Goal: Task Accomplishment & Management: Manage account settings

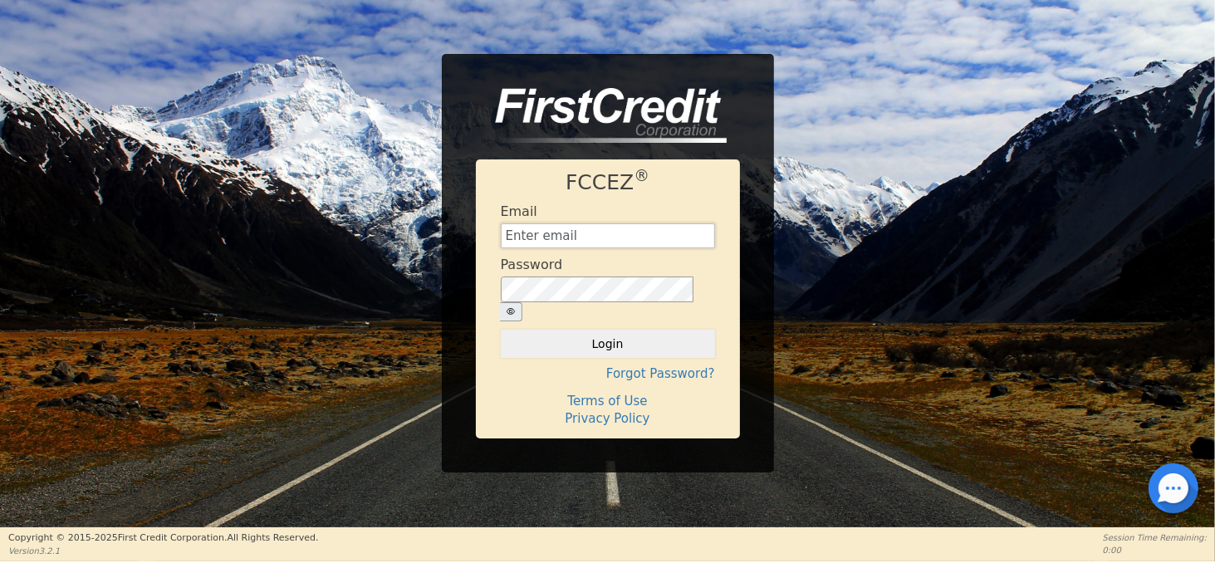
click at [662, 243] on input "text" at bounding box center [608, 235] width 214 height 25
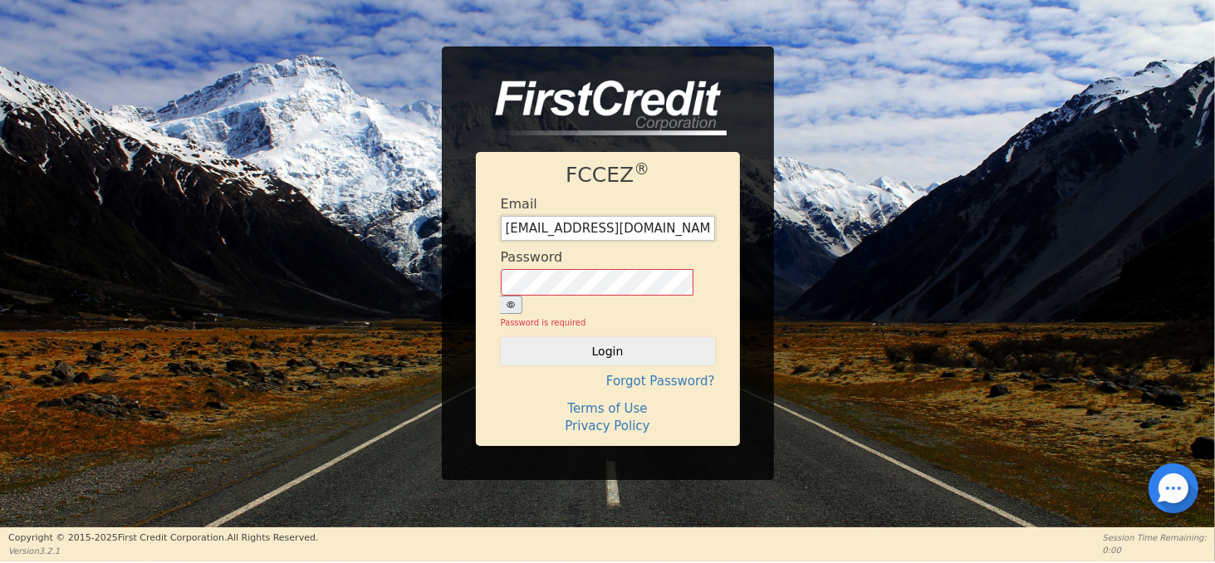
click at [664, 238] on input "[EMAIL_ADDRESS][DOMAIN_NAME]" at bounding box center [608, 228] width 214 height 25
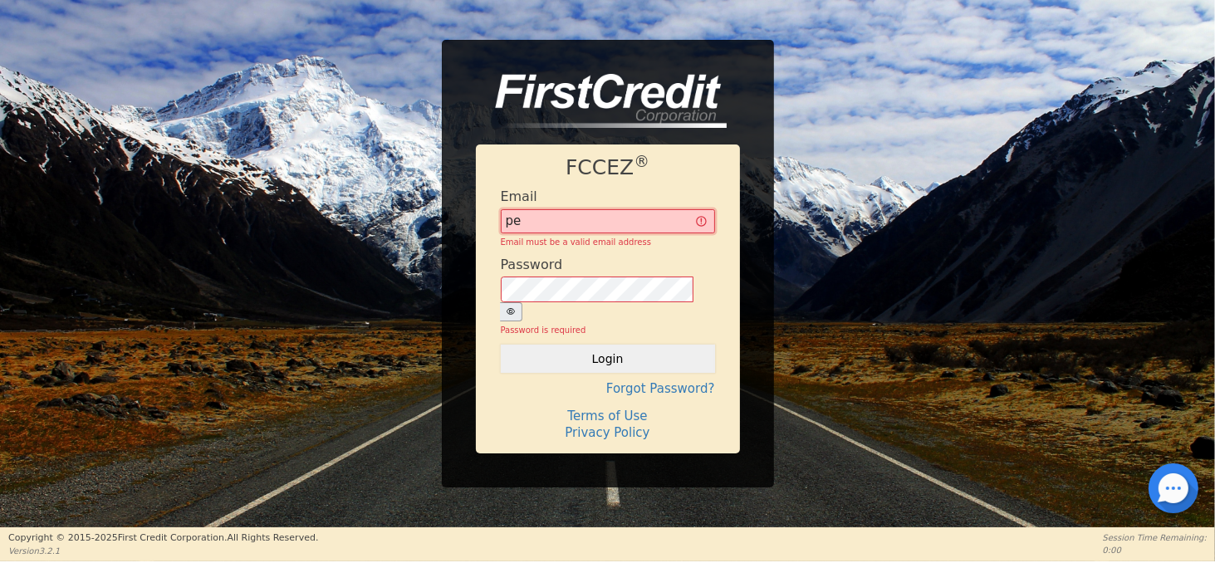
type input "p"
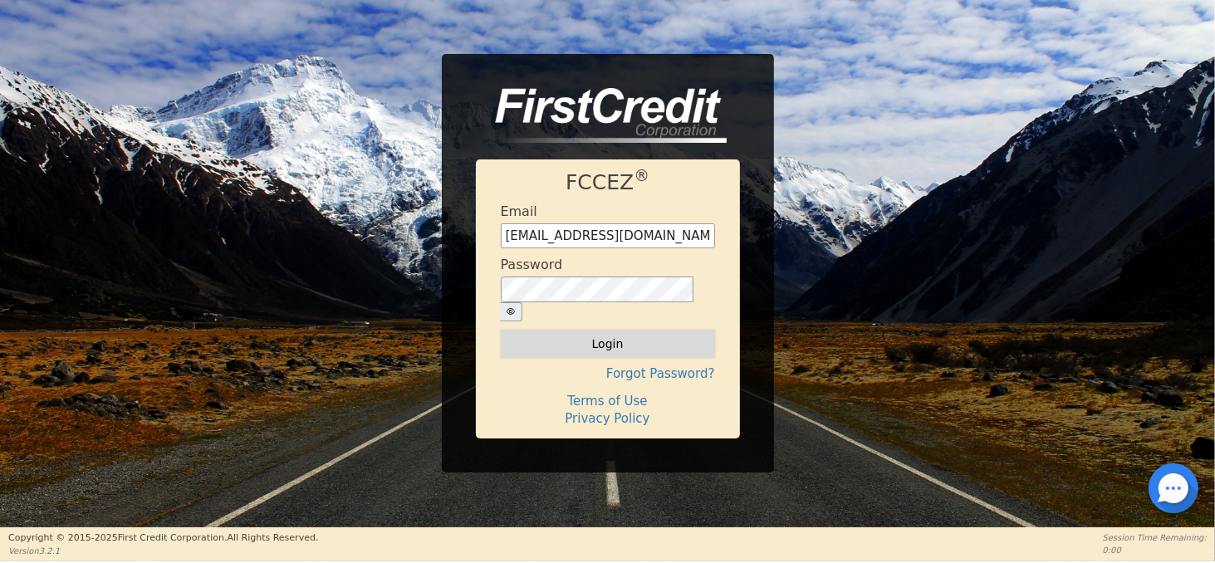
click at [638, 339] on button "Login" at bounding box center [608, 344] width 214 height 28
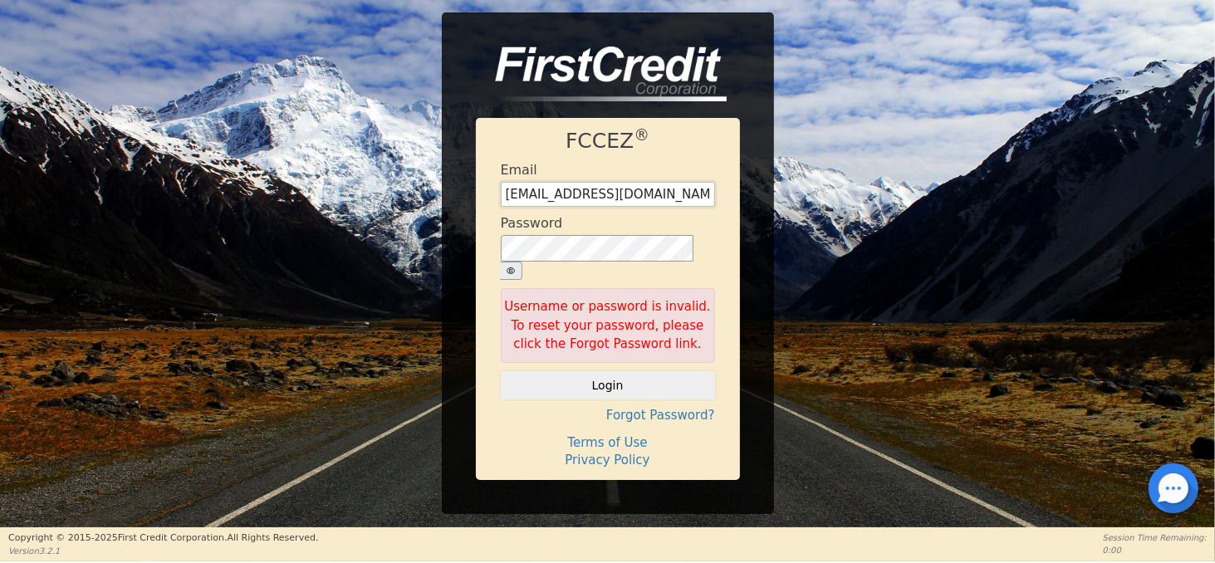
click at [669, 203] on input "[EMAIL_ADDRESS][DOMAIN_NAME]" at bounding box center [608, 194] width 214 height 25
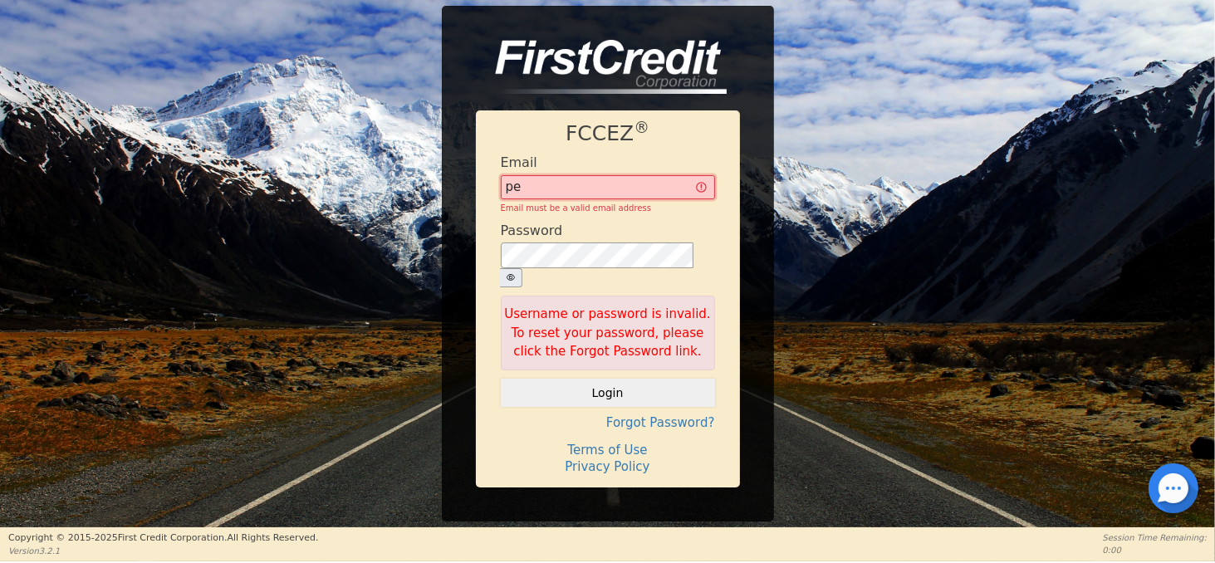
type input "p"
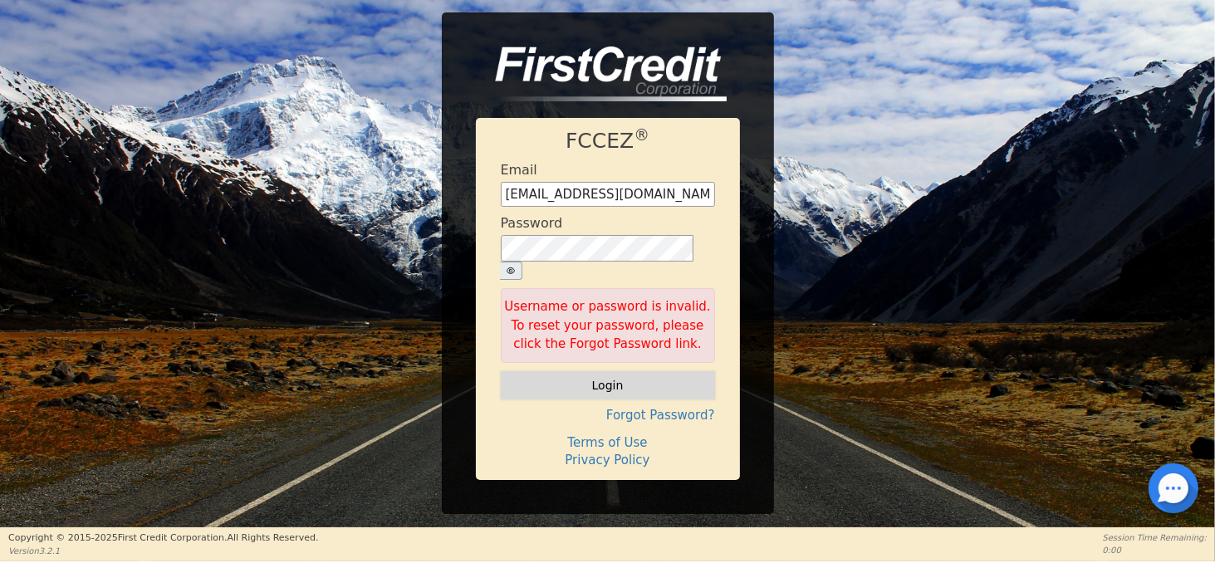
click at [618, 375] on button "Login" at bounding box center [608, 385] width 214 height 28
click at [682, 205] on input "[EMAIL_ADDRESS][DOMAIN_NAME]" at bounding box center [608, 194] width 214 height 25
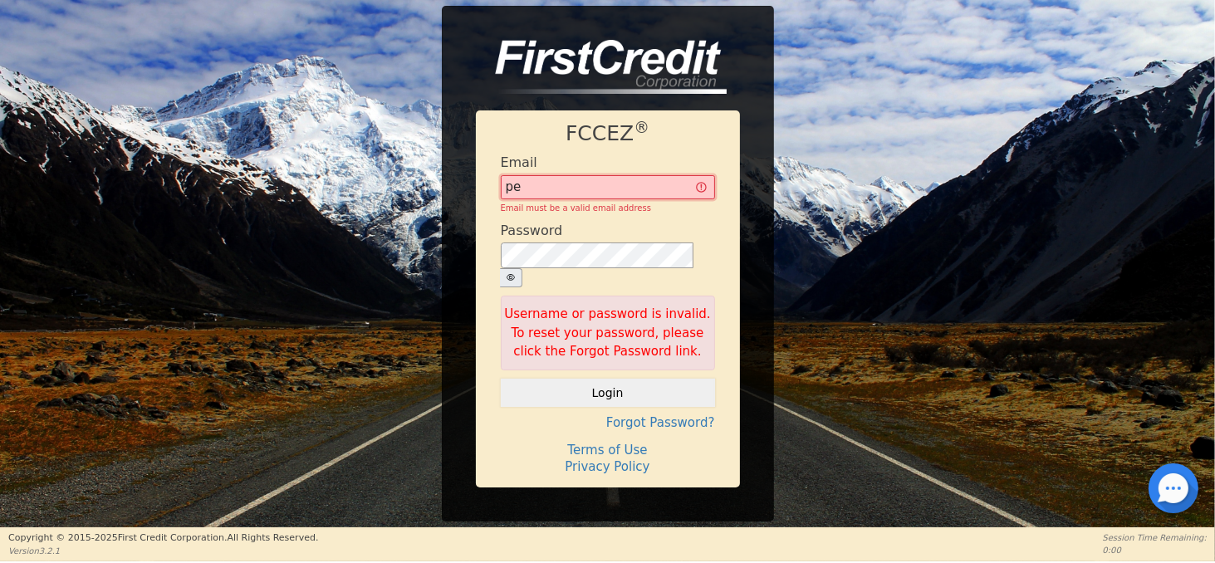
type input "p"
click at [682, 200] on input "text" at bounding box center [608, 187] width 214 height 25
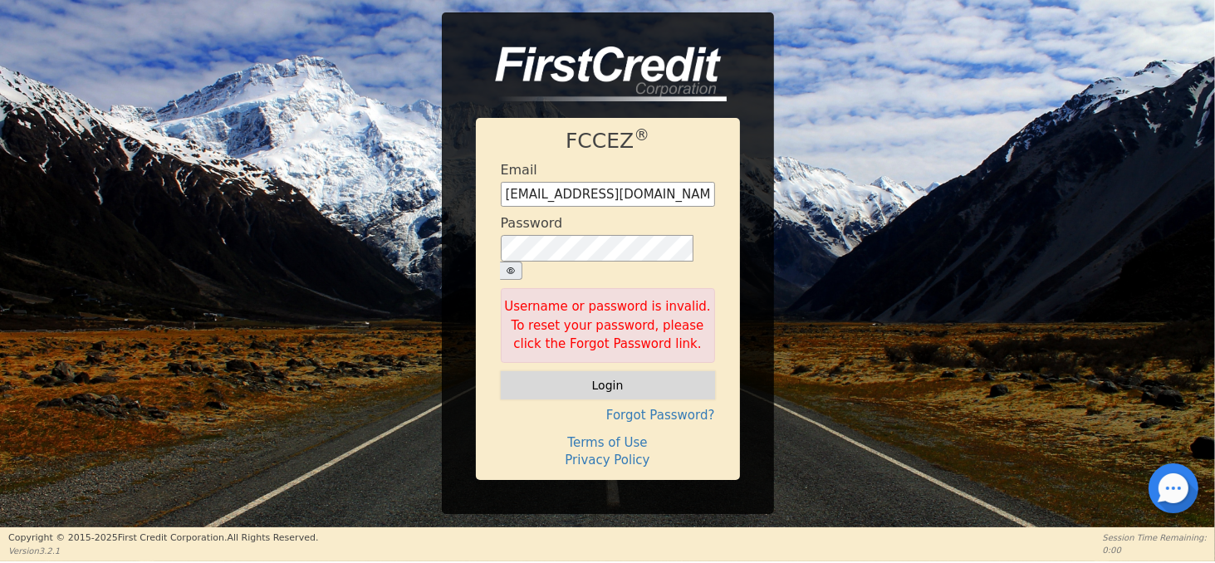
click at [570, 376] on button "Login" at bounding box center [608, 385] width 214 height 28
click at [683, 206] on input "[EMAIL_ADDRESS][DOMAIN_NAME]" at bounding box center [608, 194] width 214 height 25
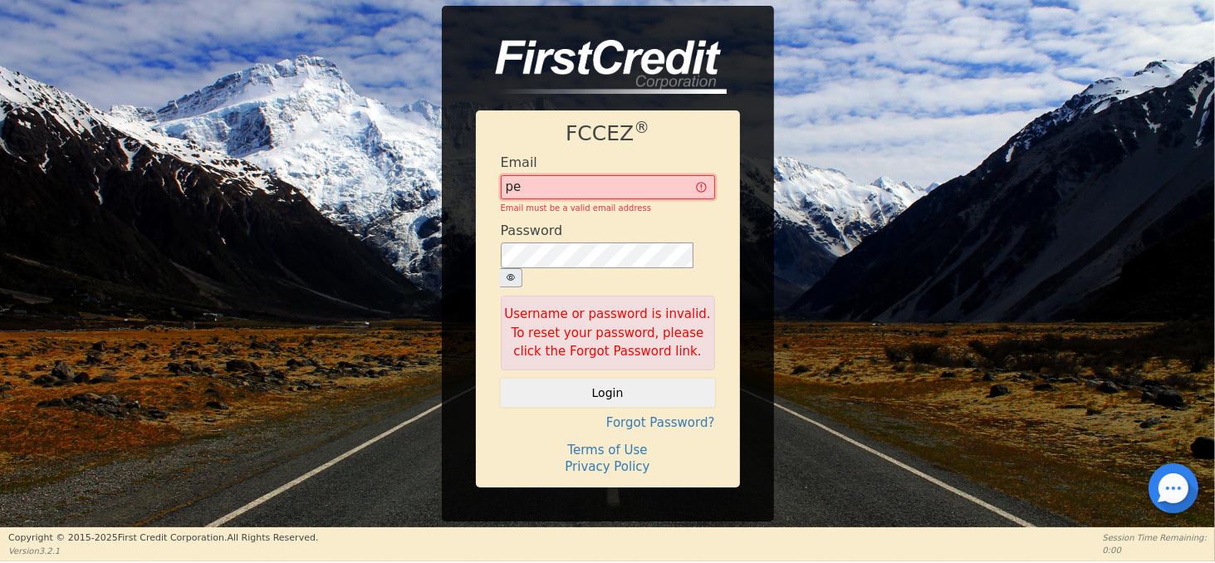
type input "p"
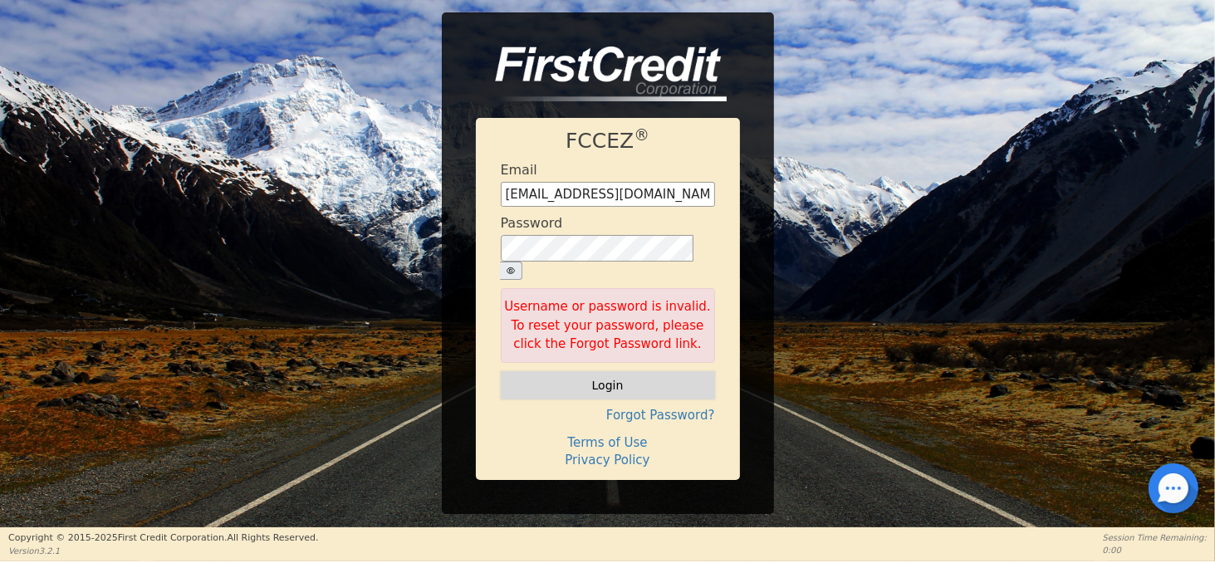
click at [586, 382] on button "Login" at bounding box center [608, 385] width 214 height 28
click at [605, 375] on button "Login" at bounding box center [608, 385] width 214 height 28
click at [684, 207] on input "[EMAIL_ADDRESS][DOMAIN_NAME]" at bounding box center [608, 194] width 214 height 25
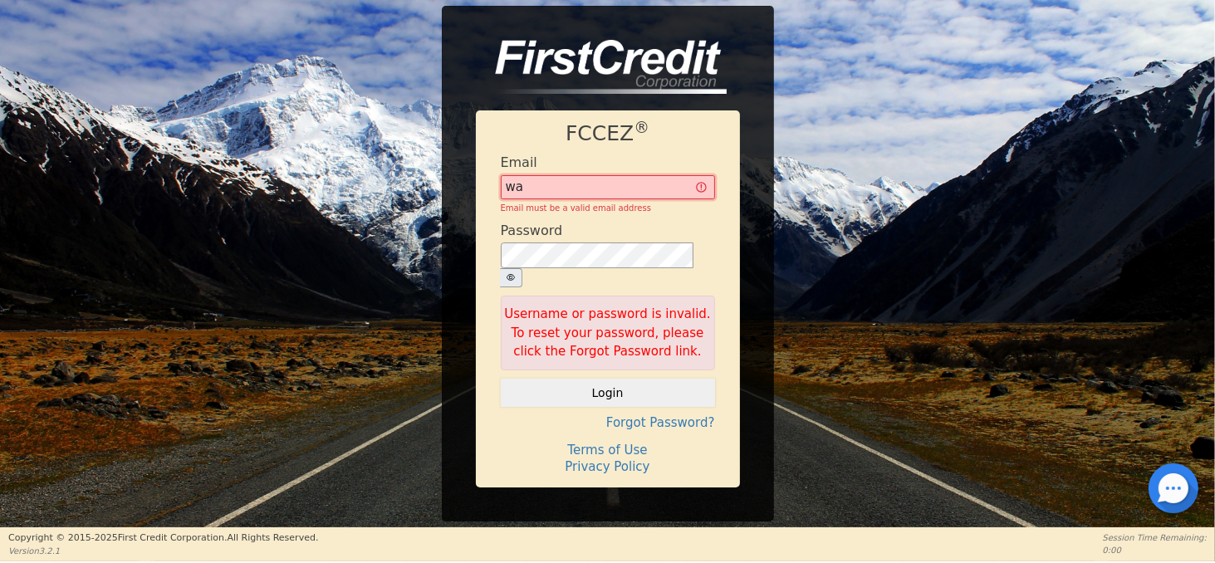
type input "w"
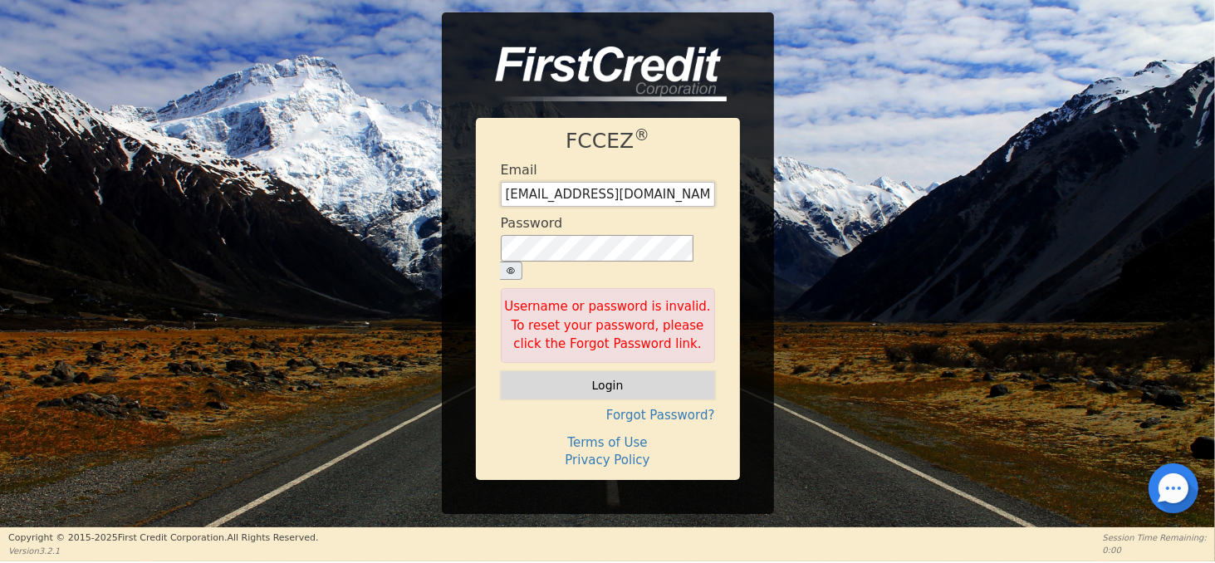
type input "[EMAIL_ADDRESS][DOMAIN_NAME]"
click at [664, 375] on button "Login" at bounding box center [608, 385] width 214 height 28
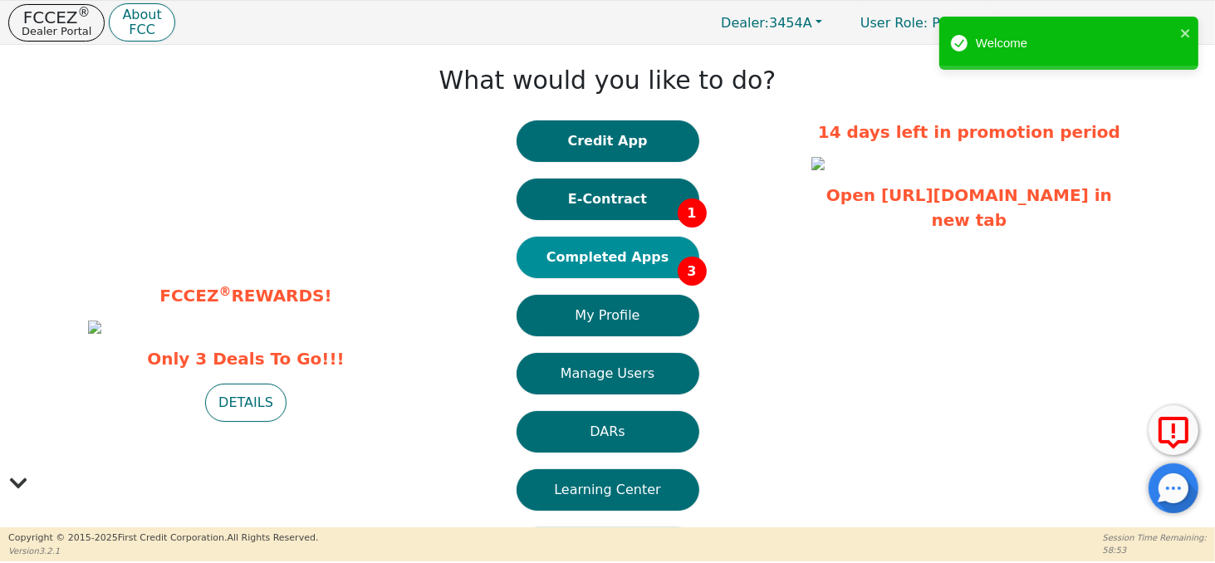
click at [610, 262] on button "Completed Apps 3" at bounding box center [608, 258] width 183 height 42
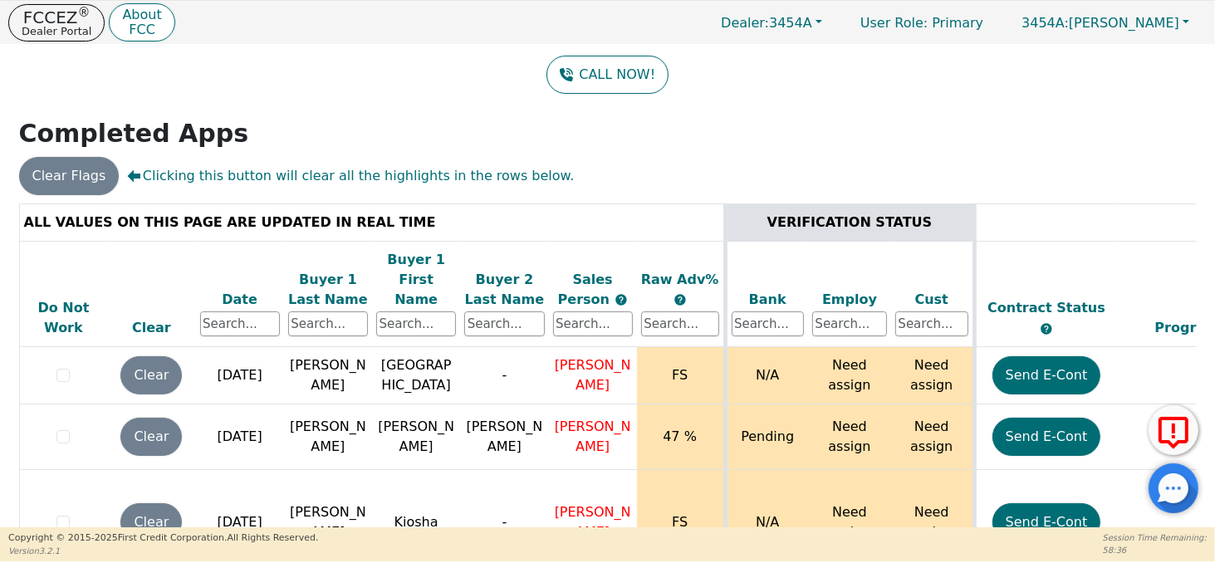
scroll to position [130, 0]
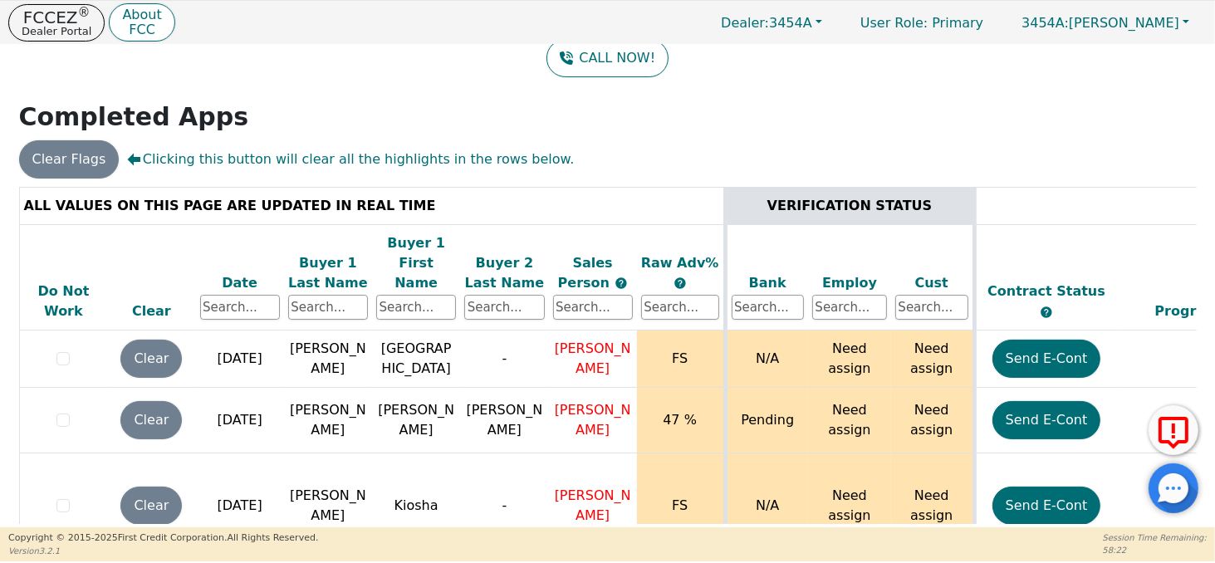
click at [1177, 429] on icon at bounding box center [1174, 434] width 40 height 42
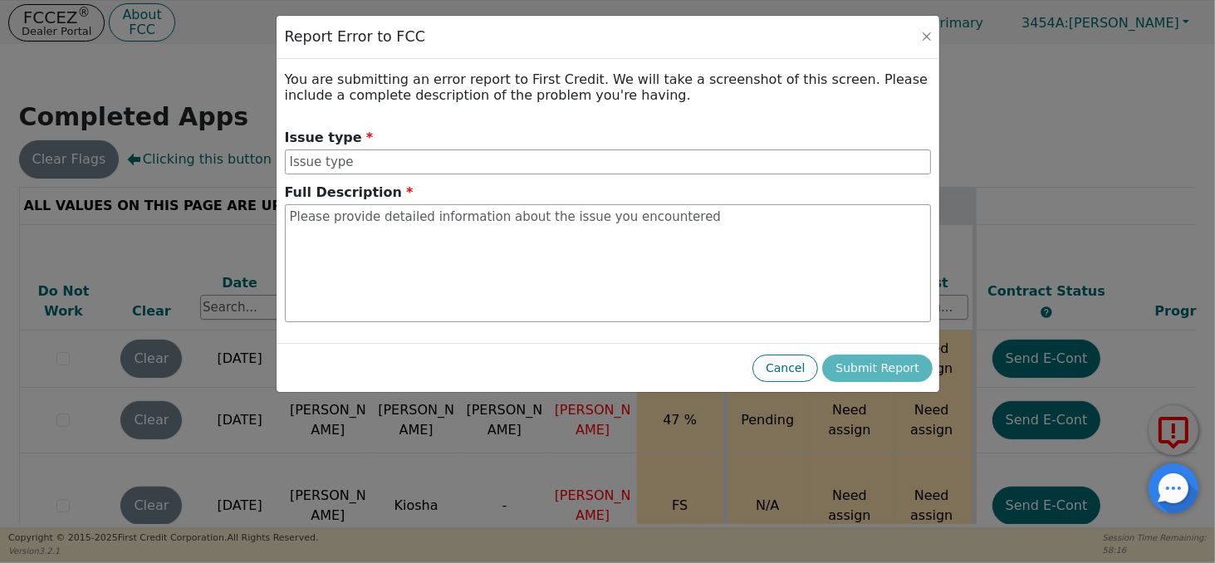
click at [798, 366] on button "Cancel" at bounding box center [785, 368] width 66 height 27
